Goal: Check status: Check status

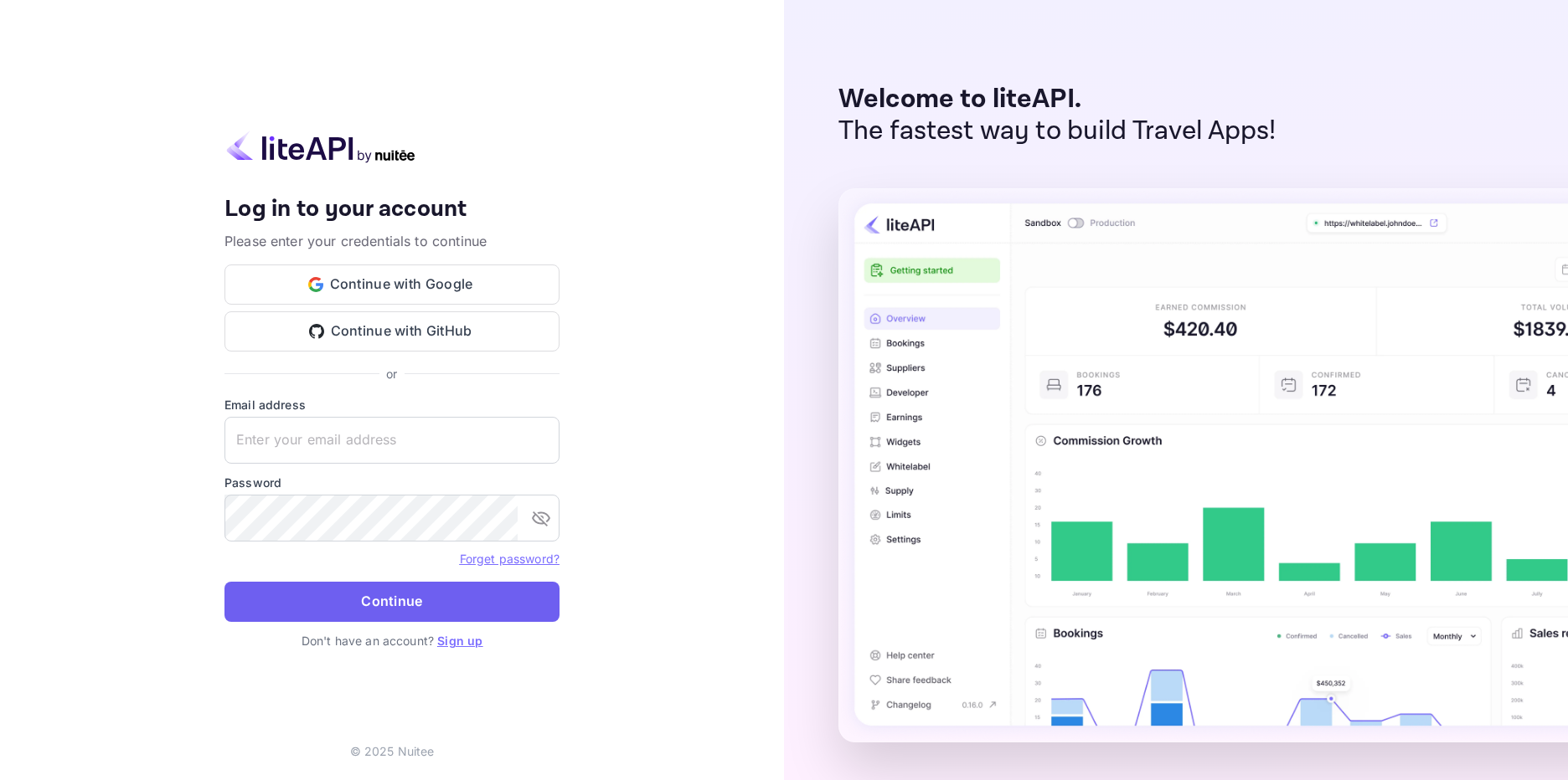
type input "[EMAIL_ADDRESS][DOMAIN_NAME]"
click at [458, 607] on button "Continue" at bounding box center [392, 602] width 335 height 40
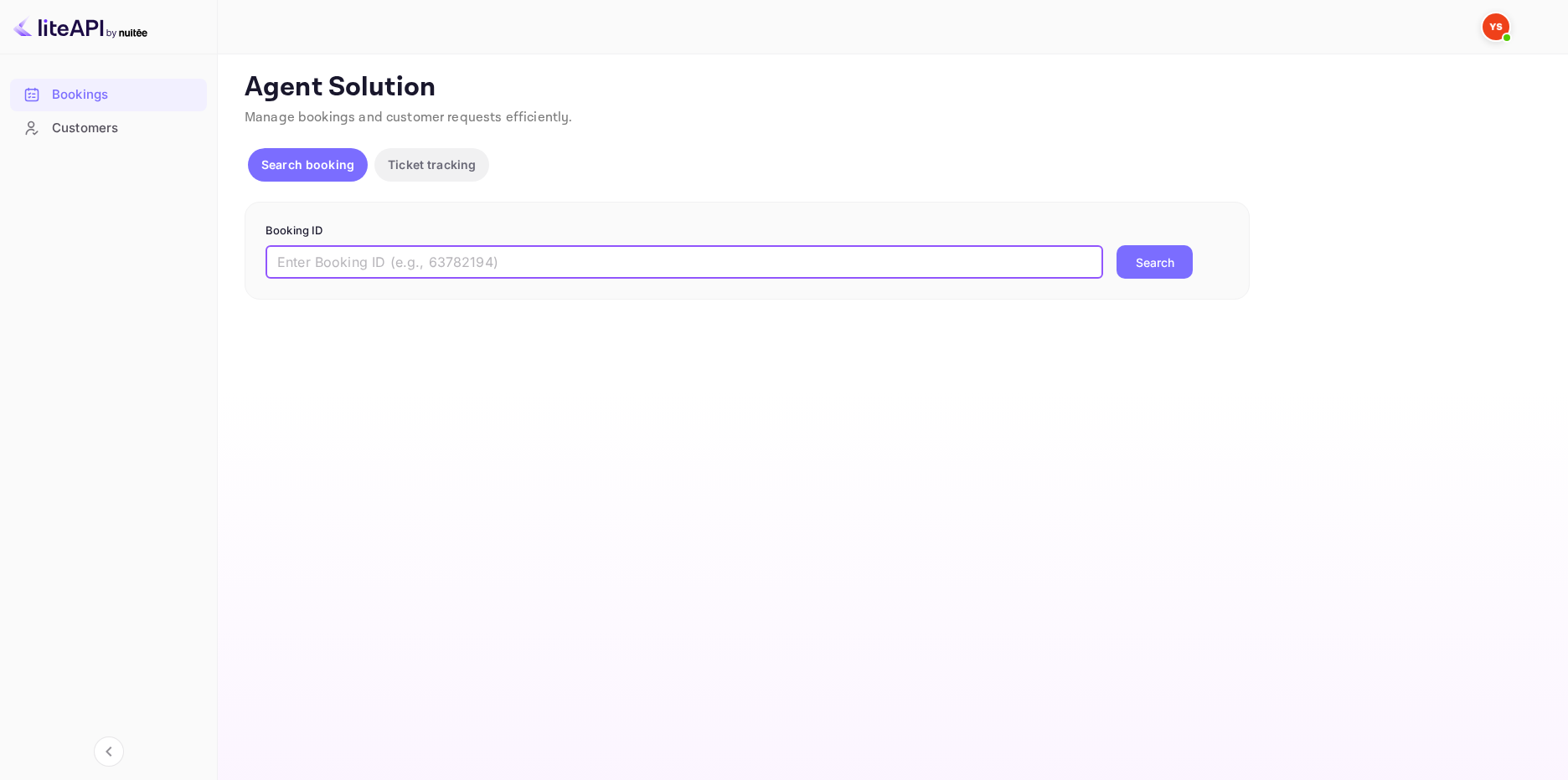
click at [361, 262] on input "text" at bounding box center [684, 262] width 837 height 34
paste input "9381125"
type input "9381125"
click at [1166, 256] on button "Search" at bounding box center [1154, 262] width 77 height 34
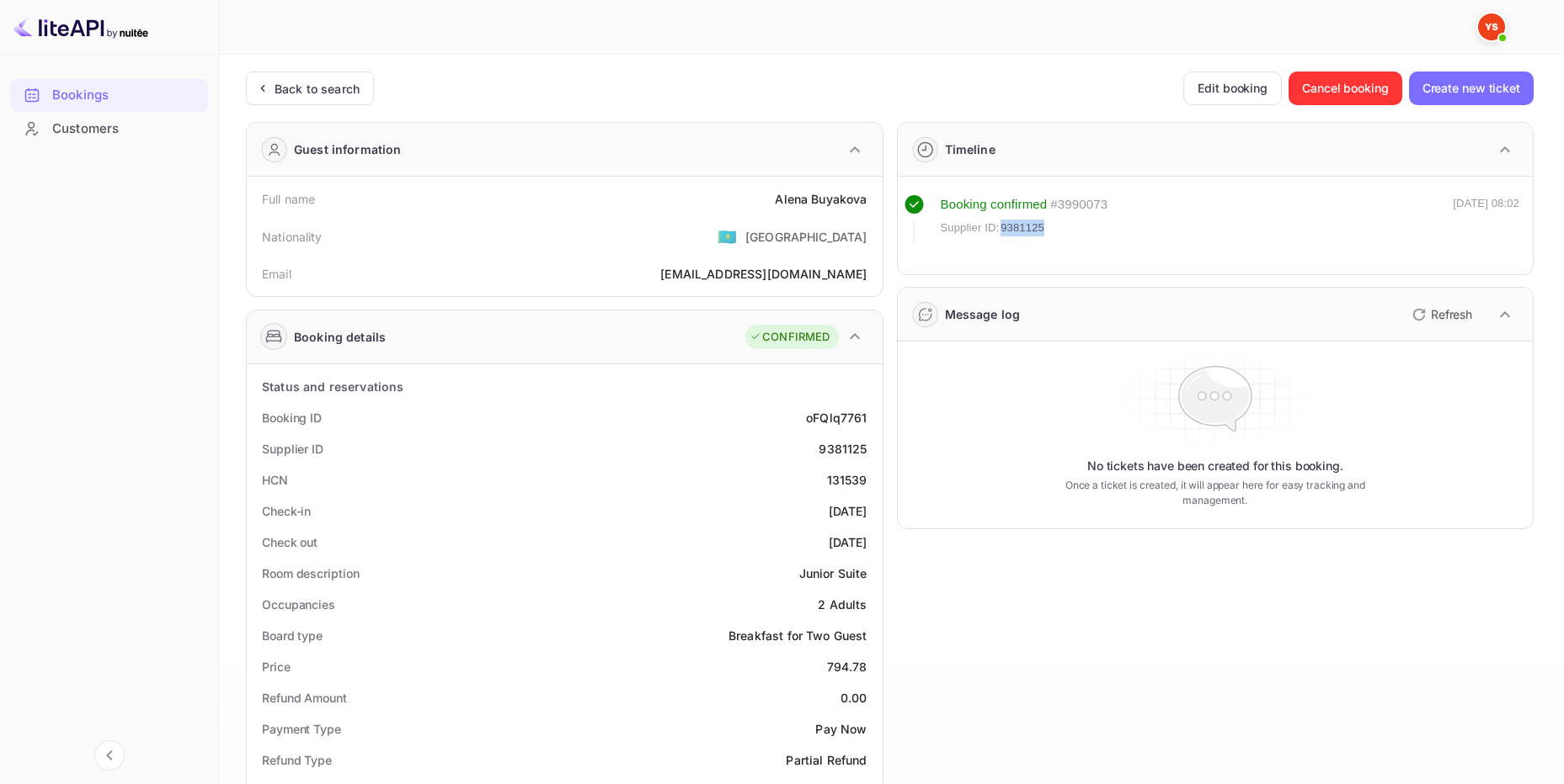
drag, startPoint x: 1001, startPoint y: 226, endPoint x: 1043, endPoint y: 228, distance: 42.0
click at [1043, 228] on span "9381125" at bounding box center [1022, 228] width 44 height 17
copy span "9381125"
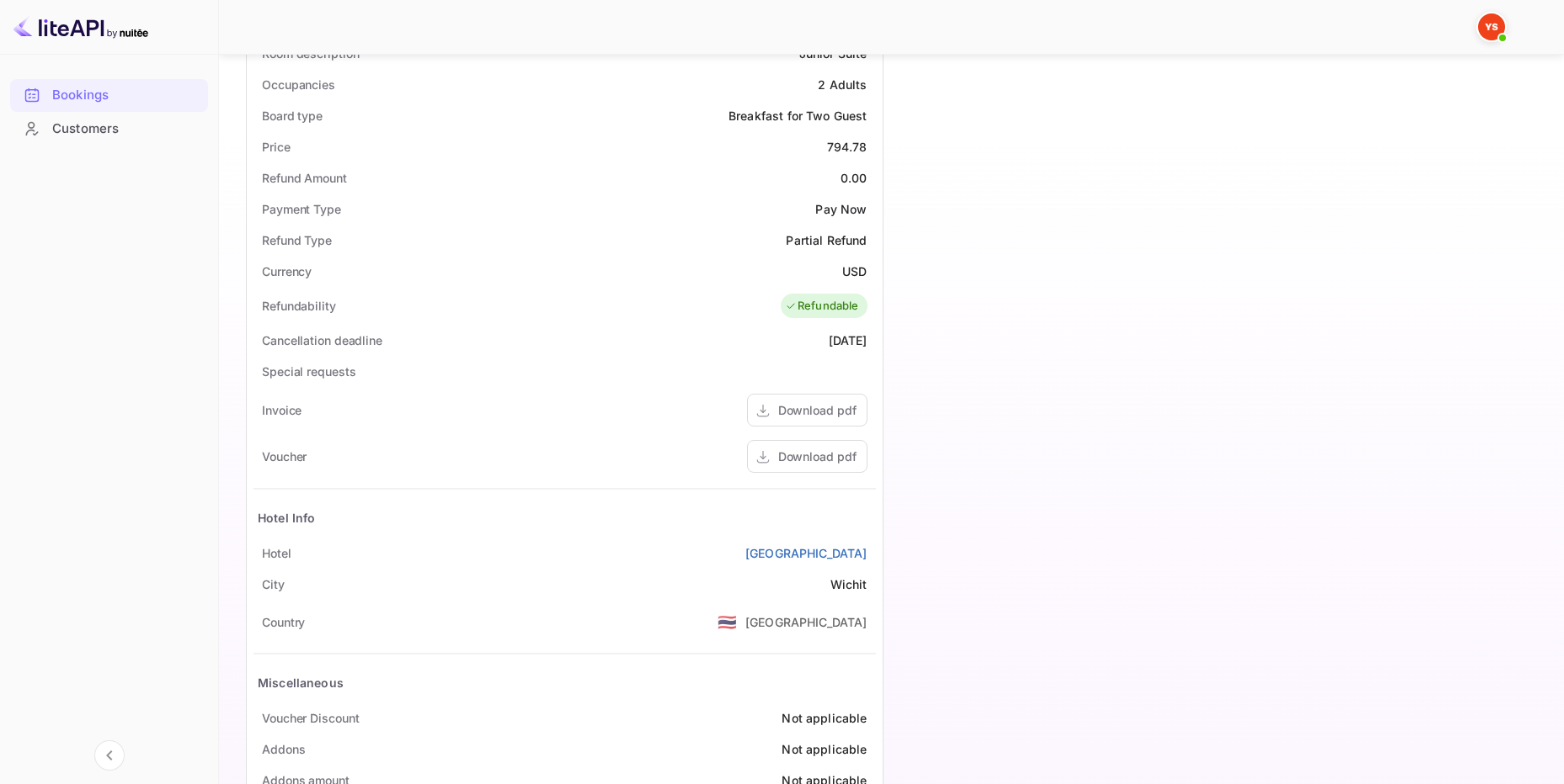
scroll to position [66, 0]
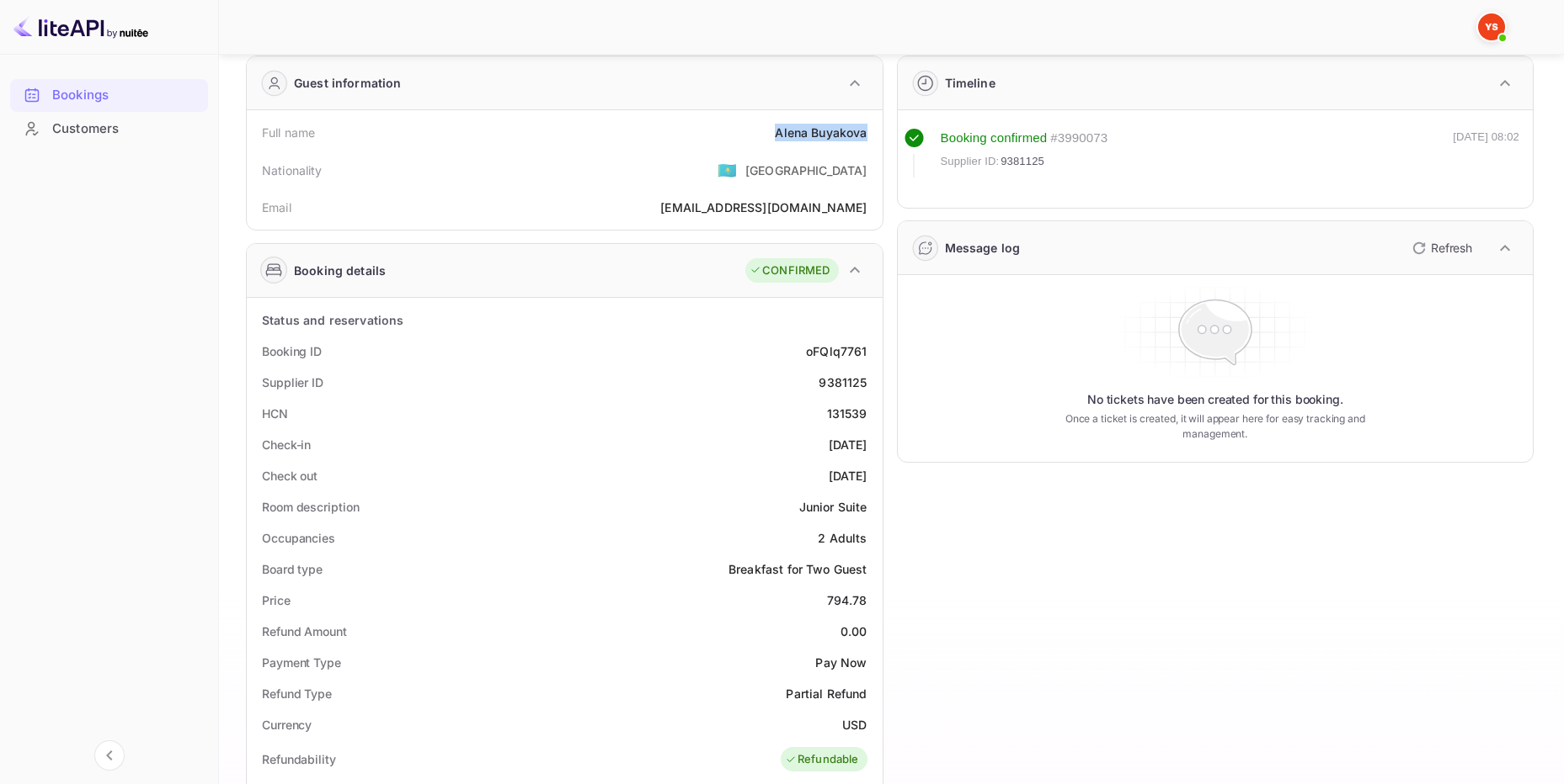
drag, startPoint x: 776, startPoint y: 130, endPoint x: 864, endPoint y: 138, distance: 88.4
click at [864, 138] on div "[PERSON_NAME]" at bounding box center [820, 132] width 92 height 18
copy div "[PERSON_NAME]"
drag, startPoint x: 827, startPoint y: 598, endPoint x: 864, endPoint y: 603, distance: 37.3
click at [864, 603] on div "794.78" at bounding box center [847, 600] width 40 height 18
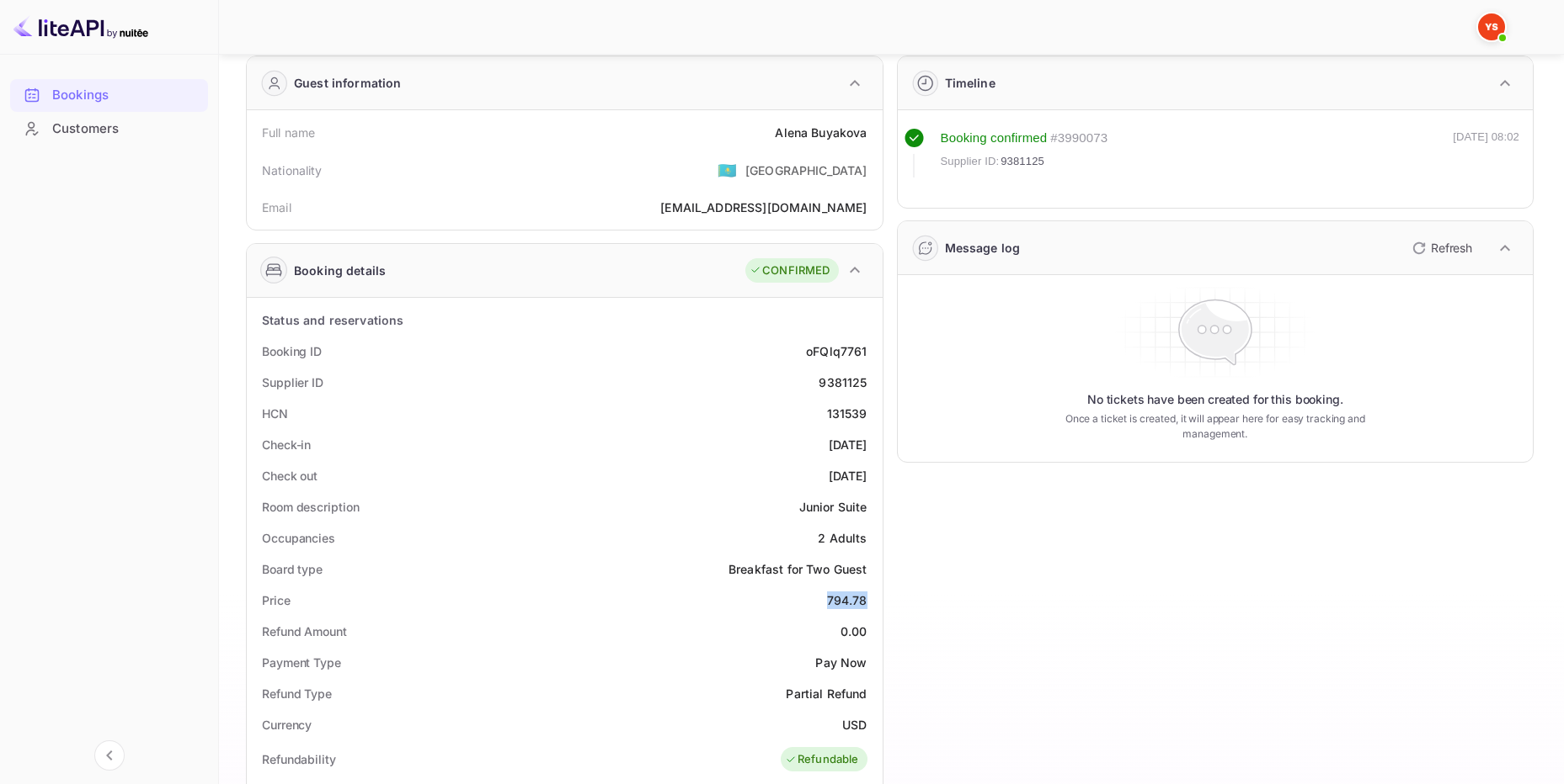
copy div "794.78"
